Goal: Transaction & Acquisition: Book appointment/travel/reservation

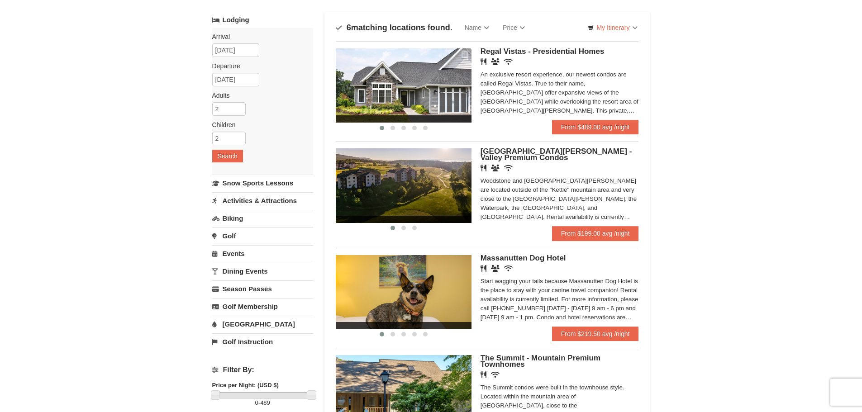
scroll to position [45, 0]
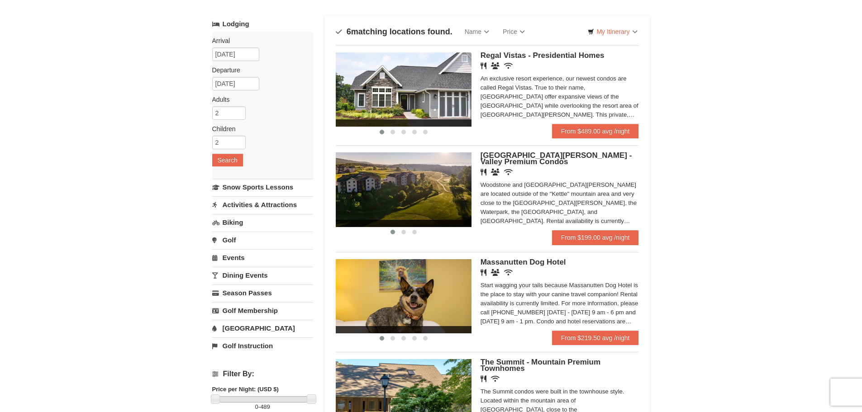
click at [511, 156] on span "[GEOGRAPHIC_DATA][PERSON_NAME] - Valley Premium Condos" at bounding box center [557, 158] width 152 height 15
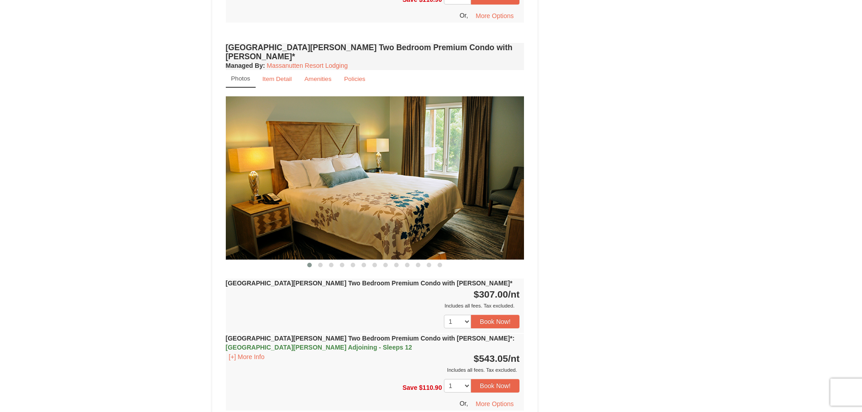
scroll to position [2217, 0]
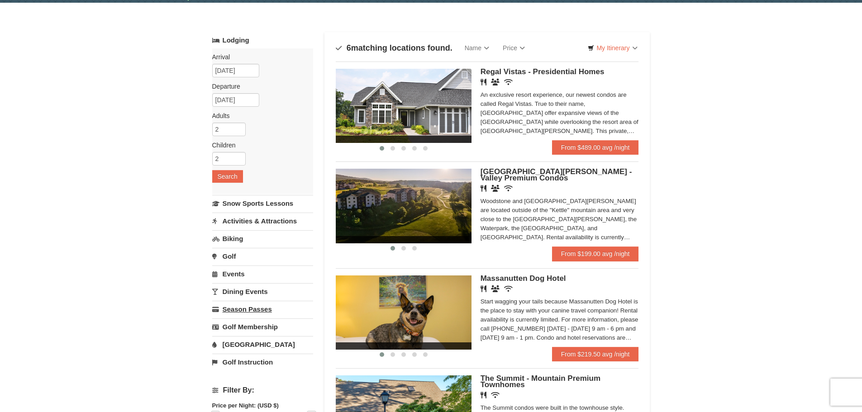
scroll to position [45, 0]
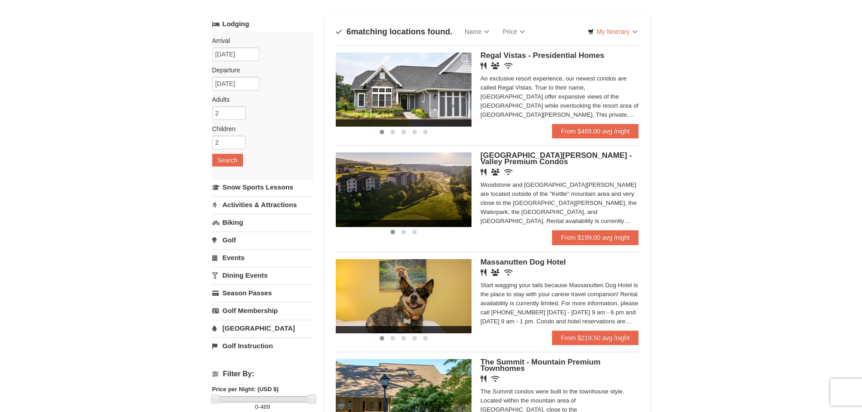
click at [241, 327] on link "[GEOGRAPHIC_DATA]" at bounding box center [262, 328] width 101 height 17
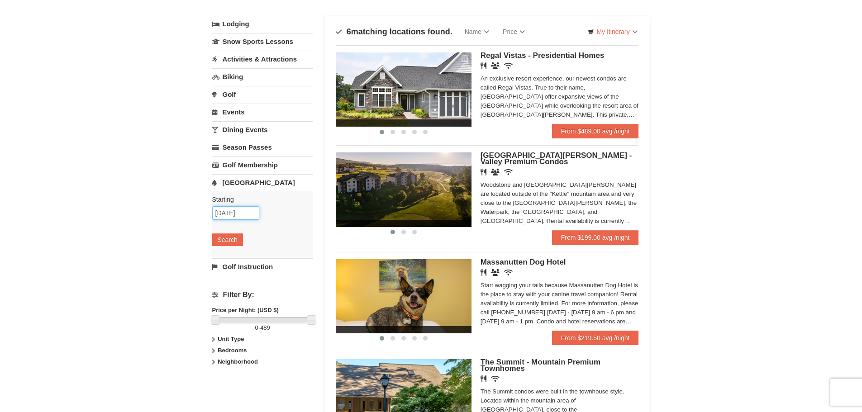
click at [233, 210] on input "[DATE]" at bounding box center [235, 213] width 47 height 14
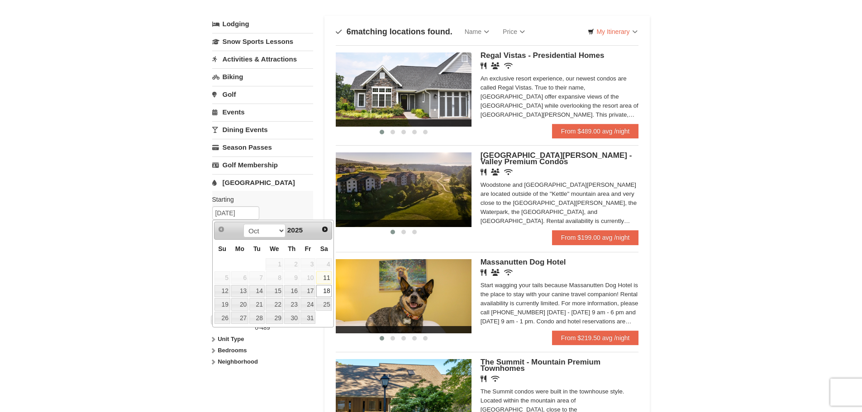
click at [325, 289] on link "18" at bounding box center [323, 291] width 15 height 13
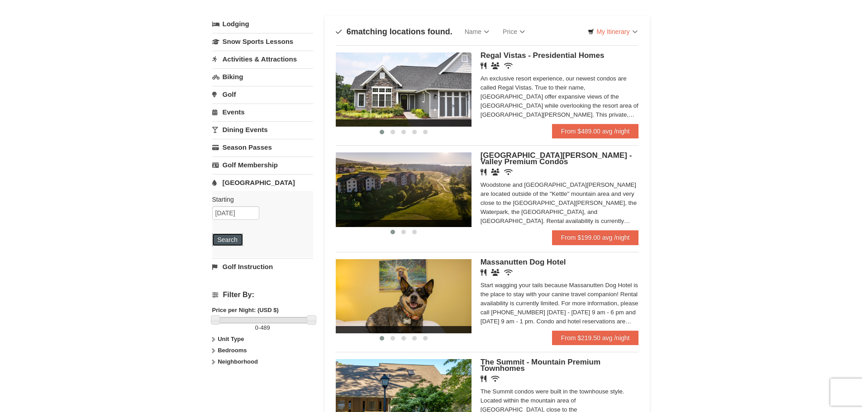
click at [234, 239] on button "Search" at bounding box center [227, 240] width 31 height 13
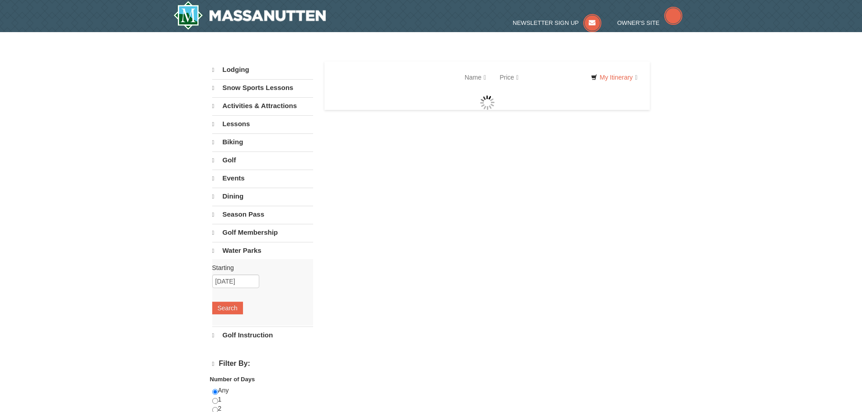
select select "10"
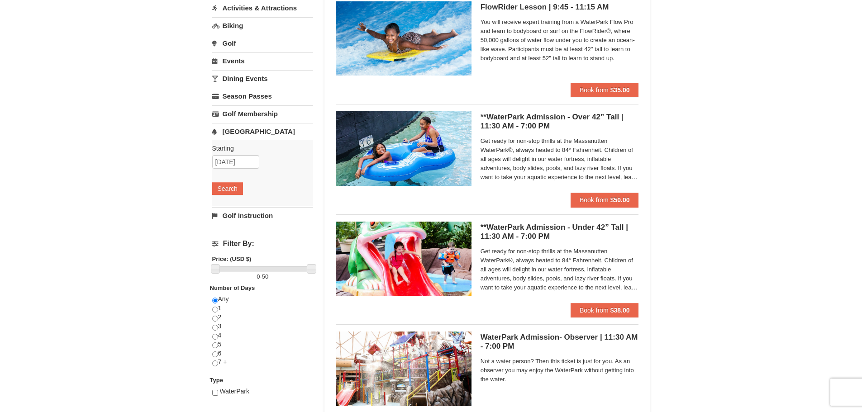
scroll to position [91, 0]
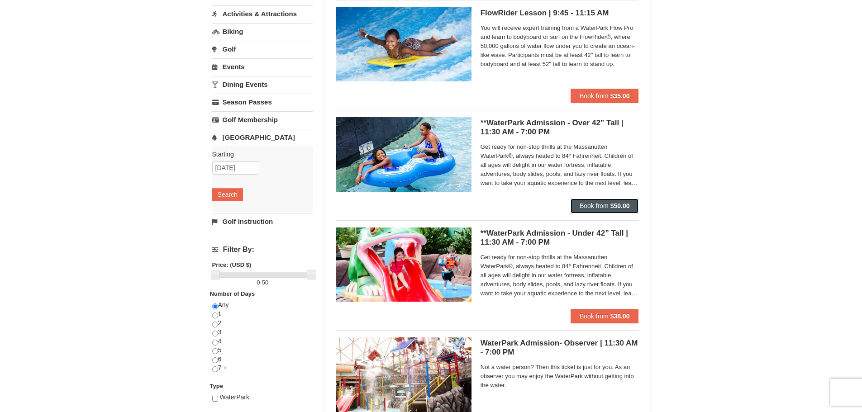
click at [605, 203] on span "Book from" at bounding box center [594, 205] width 29 height 7
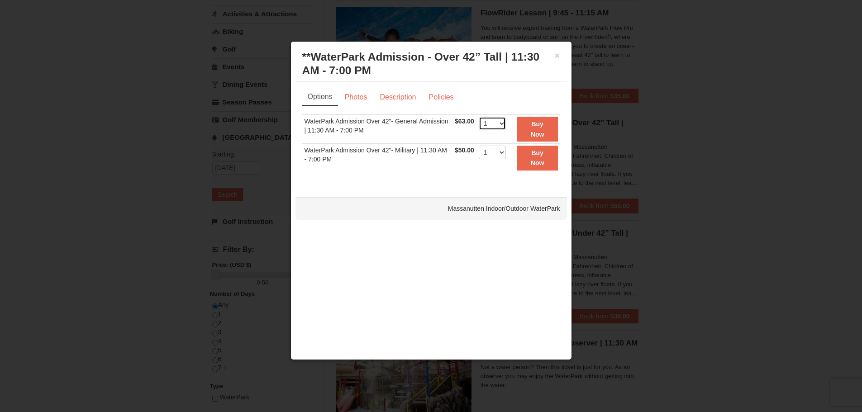
click at [505, 124] on select "1 2 3 4 5 6 7 8 9 10 11 12 13 14 15 16 17 18 19 20 21 22" at bounding box center [492, 124] width 27 height 14
select select "4"
click at [479, 117] on select "1 2 3 4 5 6 7 8 9 10 11 12 13 14 15 16 17 18 19 20 21 22" at bounding box center [492, 124] width 27 height 14
click at [546, 132] on button "Buy Now" at bounding box center [537, 129] width 41 height 25
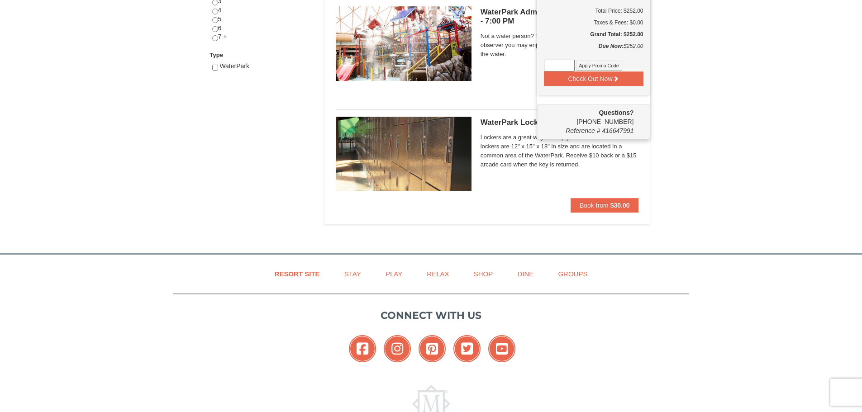
scroll to position [453, 0]
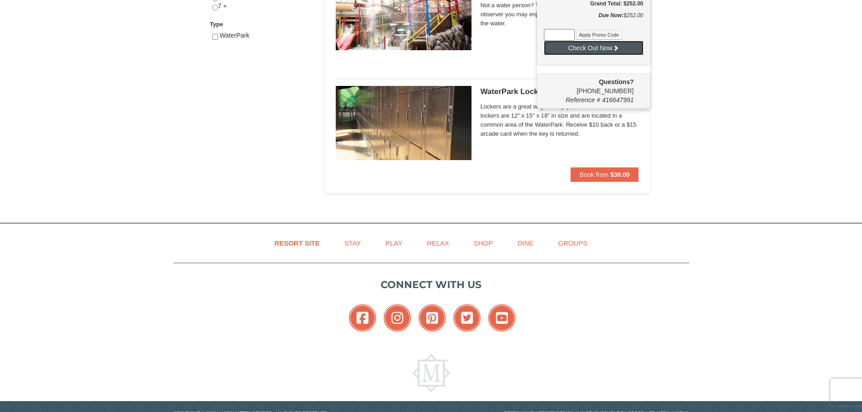
click at [573, 52] on button "Check Out Now" at bounding box center [594, 48] width 100 height 14
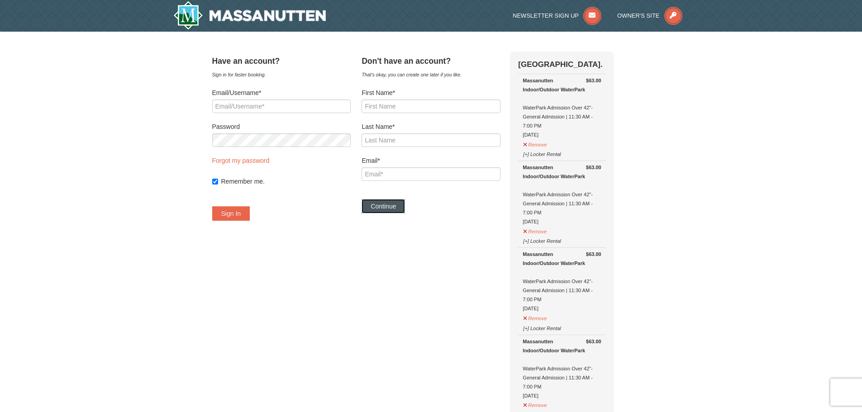
click at [402, 206] on button "Continue" at bounding box center [383, 206] width 43 height 14
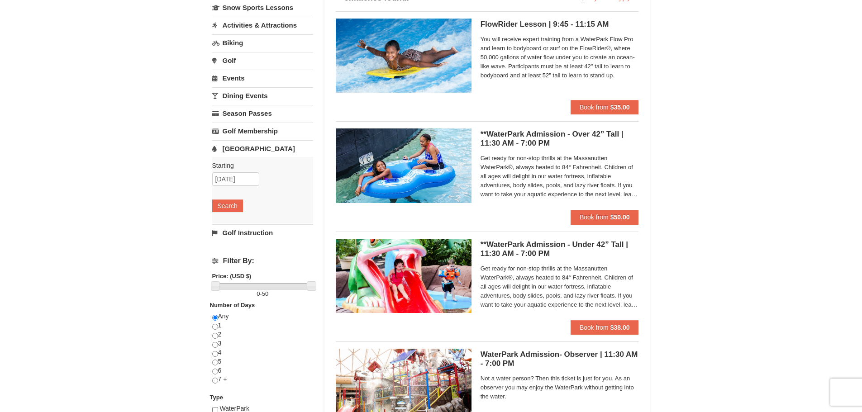
scroll to position [50, 0]
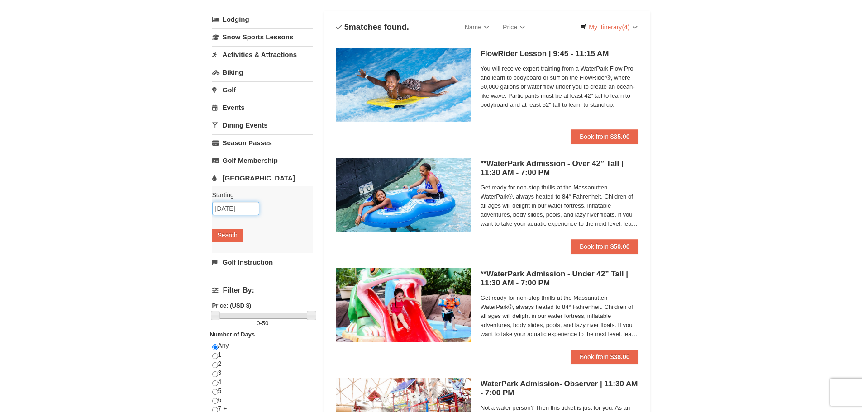
click at [237, 206] on input "[DATE]" at bounding box center [235, 209] width 47 height 14
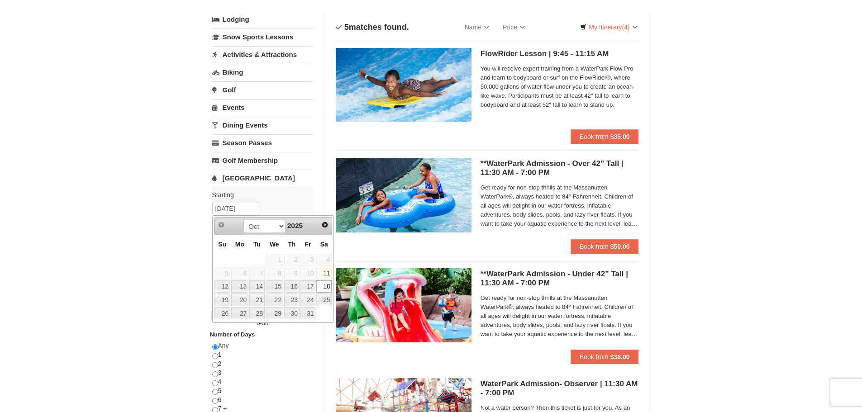
click at [326, 286] on link "18" at bounding box center [323, 287] width 15 height 13
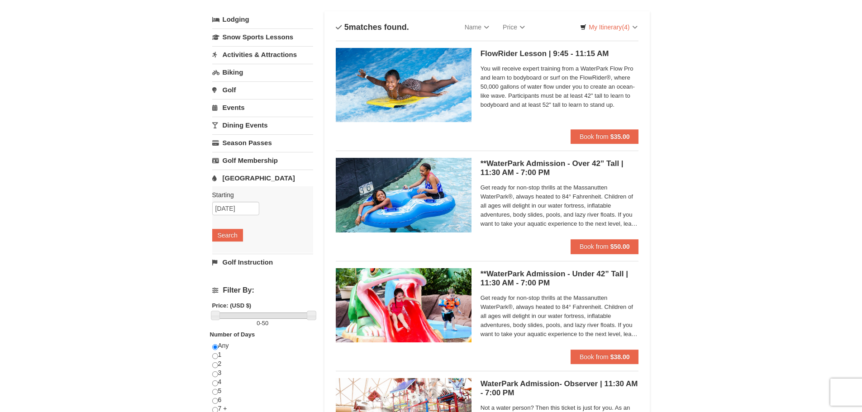
click at [240, 178] on link "[GEOGRAPHIC_DATA]" at bounding box center [262, 178] width 101 height 17
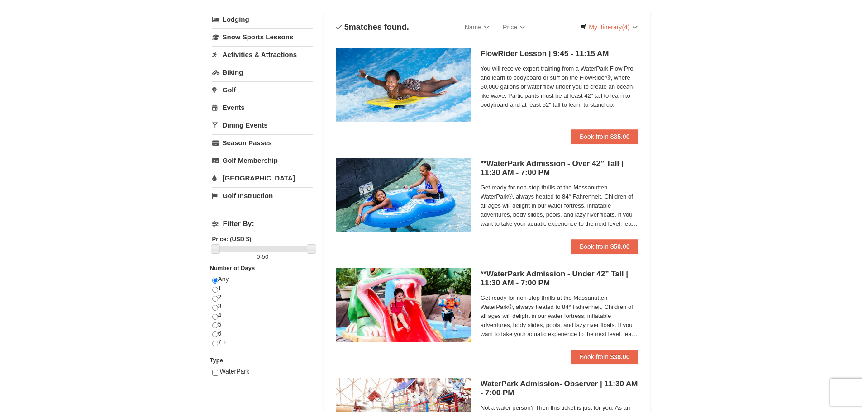
click at [240, 178] on link "[GEOGRAPHIC_DATA]" at bounding box center [262, 178] width 101 height 17
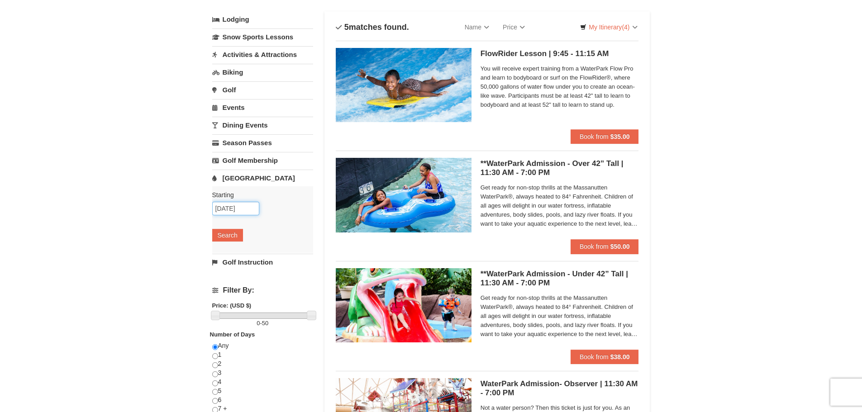
click at [238, 207] on input "[DATE]" at bounding box center [235, 209] width 47 height 14
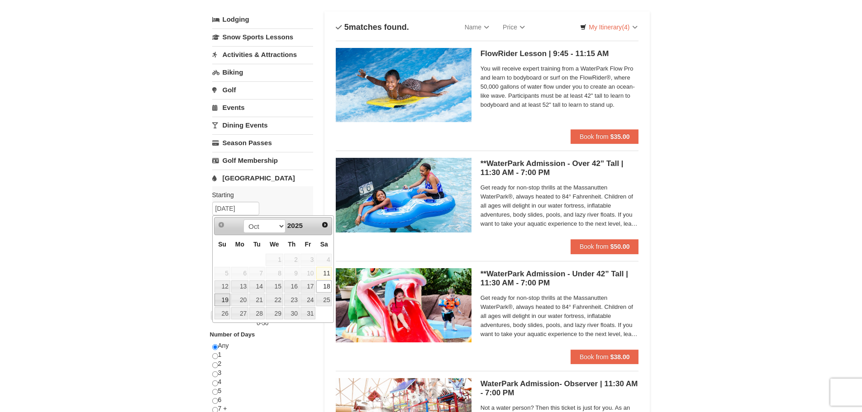
click at [224, 299] on link "19" at bounding box center [222, 300] width 16 height 13
type input "[DATE]"
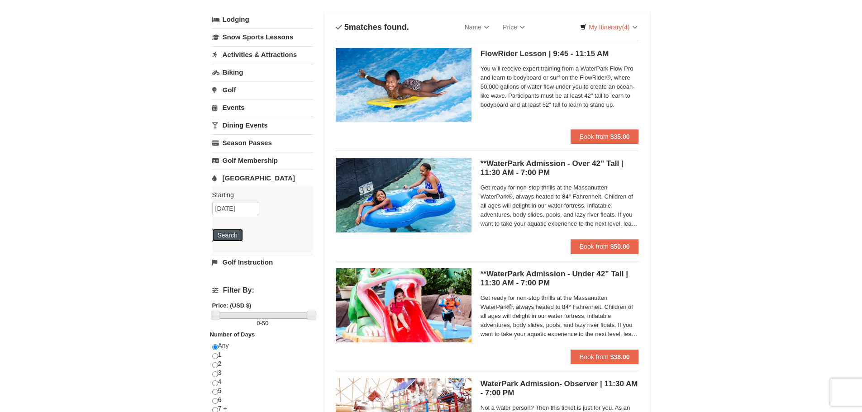
click at [229, 233] on button "Search" at bounding box center [227, 235] width 31 height 13
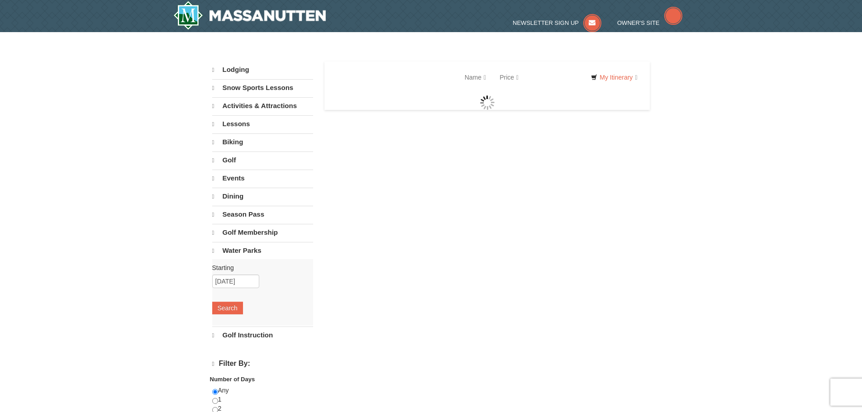
select select "10"
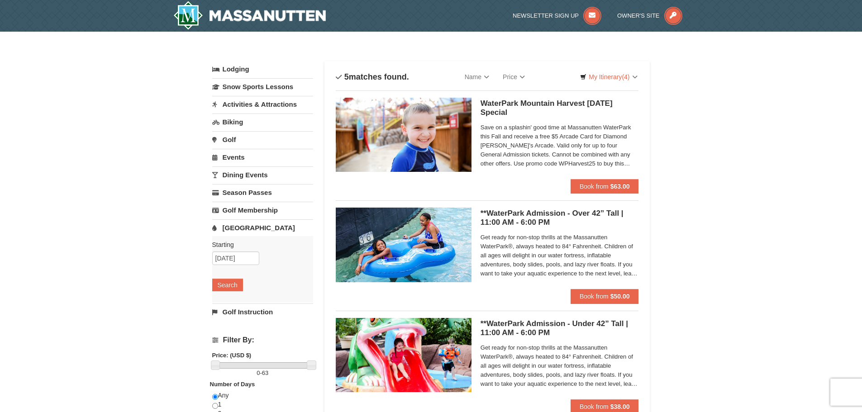
click at [494, 101] on h5 "WaterPark Mountain Harvest [DATE] Special Massanutten Indoor/Outdoor WaterPark" at bounding box center [560, 108] width 158 height 18
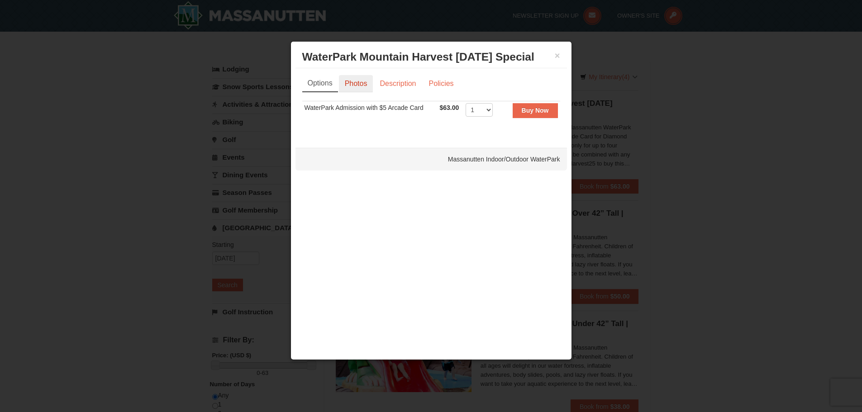
click at [353, 84] on link "Photos" at bounding box center [356, 83] width 34 height 17
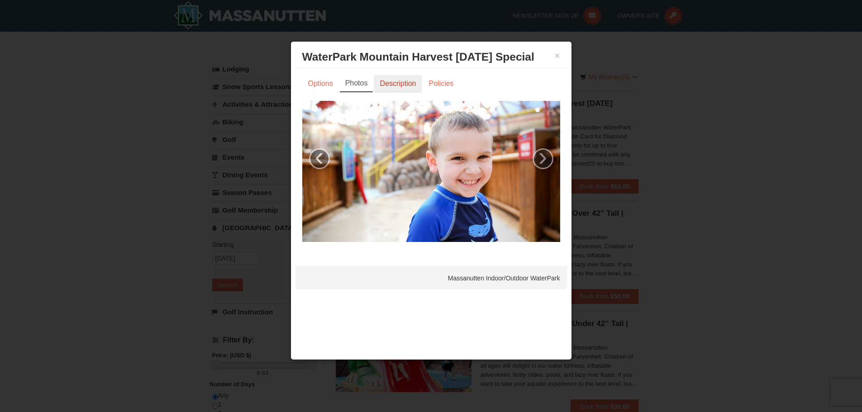
click at [399, 84] on link "Description" at bounding box center [398, 83] width 48 height 17
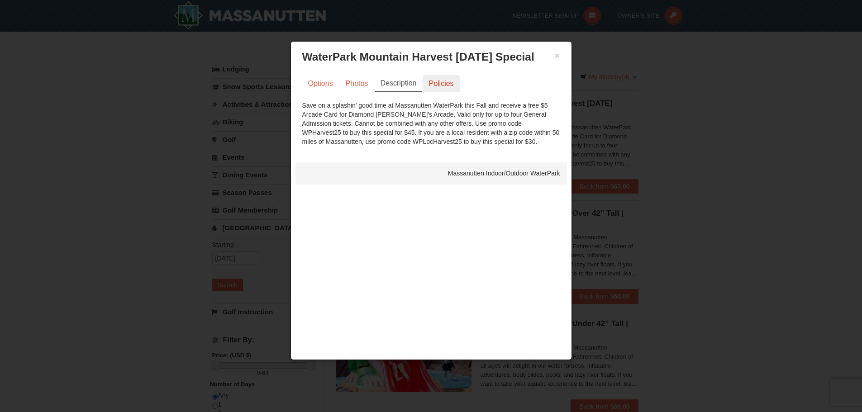
click at [458, 85] on link "Policies" at bounding box center [441, 83] width 37 height 17
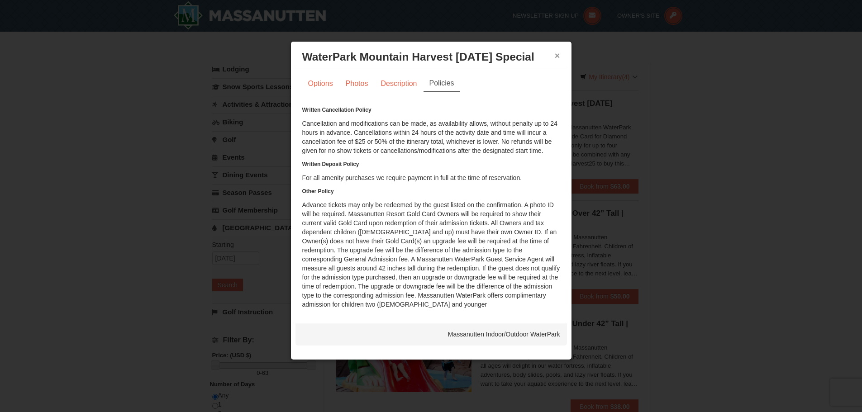
click at [557, 56] on button "×" at bounding box center [557, 55] width 5 height 9
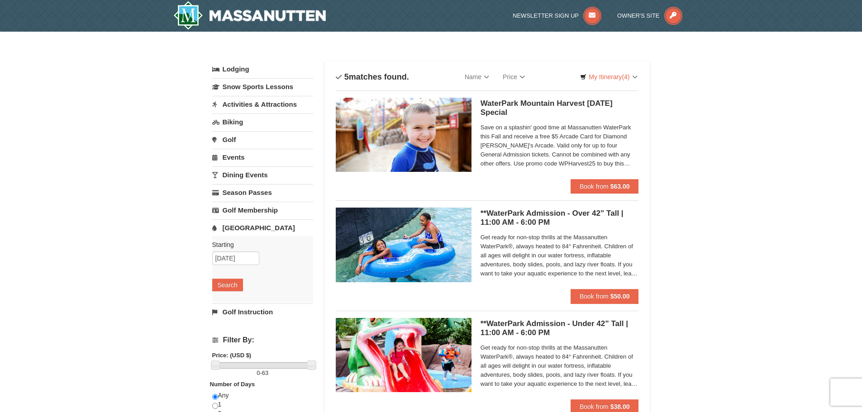
click at [488, 106] on h5 "WaterPark Mountain Harvest [DATE] Special Massanutten Indoor/Outdoor WaterPark" at bounding box center [560, 108] width 158 height 18
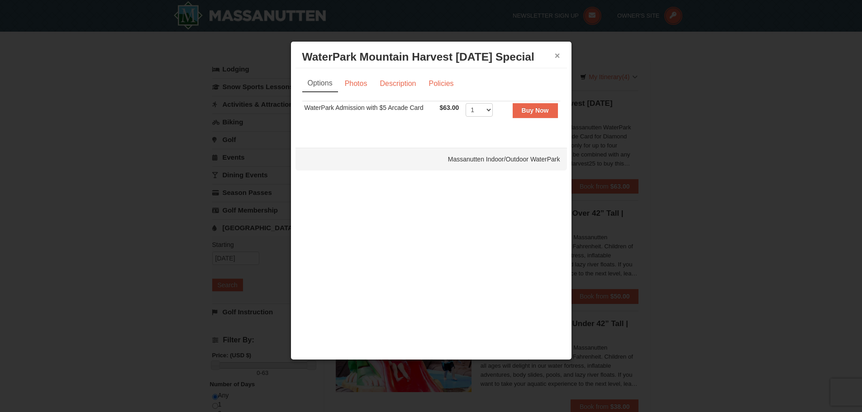
click at [557, 56] on button "×" at bounding box center [557, 55] width 5 height 9
